Goal: Task Accomplishment & Management: Complete application form

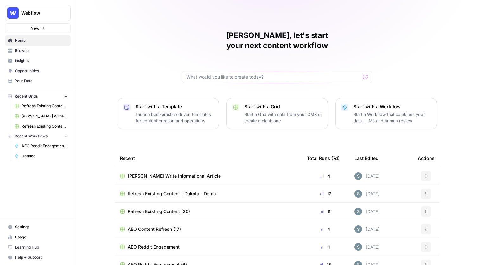
click at [52, 14] on span "Webflow" at bounding box center [40, 13] width 38 height 6
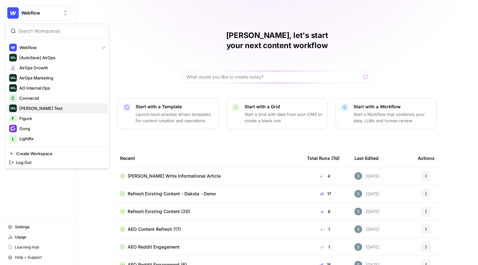
scroll to position [34, 0]
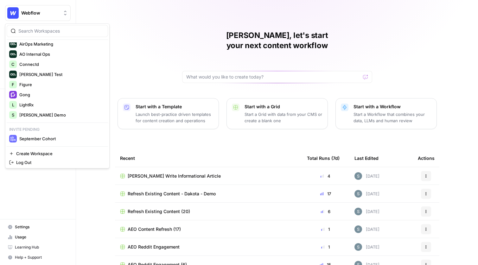
click at [147, 22] on div "Shanil, let's start your next content workflow Start with a Template Launch bes…" at bounding box center [277, 151] width 402 height 302
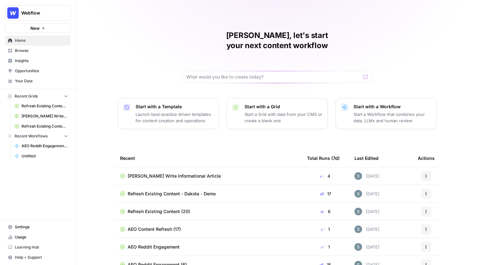
click at [34, 28] on span "New" at bounding box center [34, 28] width 9 height 6
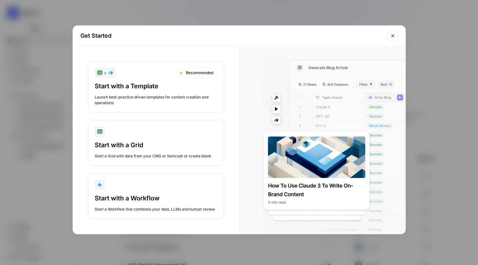
click at [397, 37] on button "Close modal" at bounding box center [393, 36] width 10 height 10
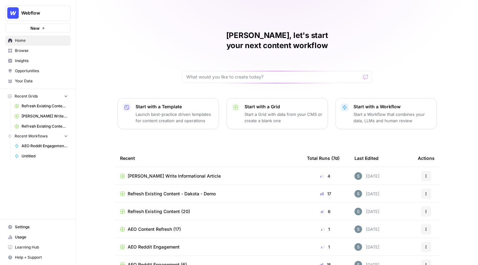
click at [45, 26] on button "New" at bounding box center [38, 28] width 66 height 10
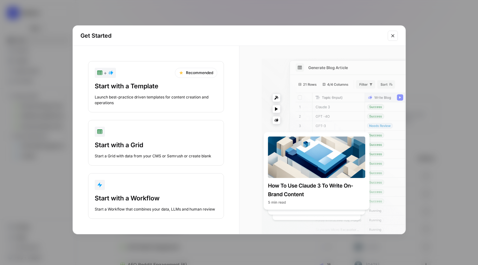
click at [391, 36] on icon "Close modal" at bounding box center [393, 35] width 5 height 5
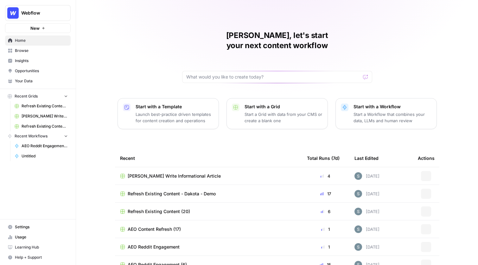
click at [38, 13] on span "Webflow" at bounding box center [40, 13] width 38 height 6
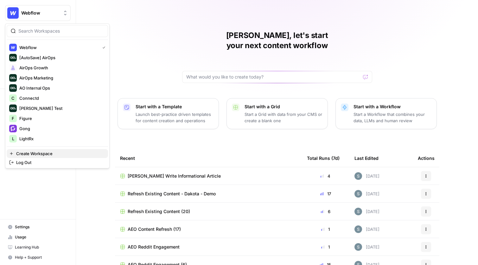
click at [52, 155] on span "Create Workspace" at bounding box center [59, 154] width 87 height 6
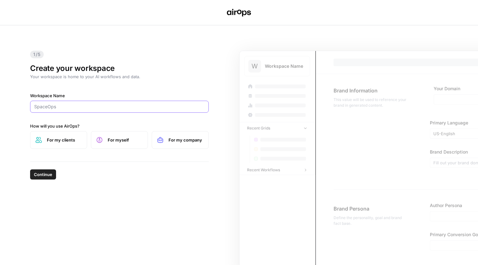
click at [92, 109] on input "Workspace Name" at bounding box center [119, 107] width 171 height 6
type input "Numeral"
click at [177, 143] on span "For my company" at bounding box center [186, 140] width 35 height 6
click at [45, 174] on span "Continue" at bounding box center [43, 175] width 18 height 6
